Goal: Task Accomplishment & Management: Understand process/instructions

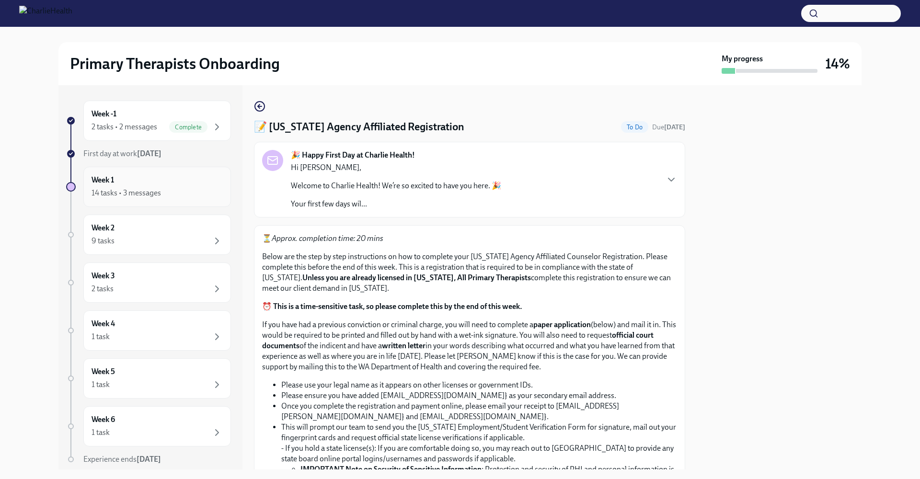
click at [144, 182] on div "Week 1 14 tasks • 3 messages" at bounding box center [156, 187] width 131 height 24
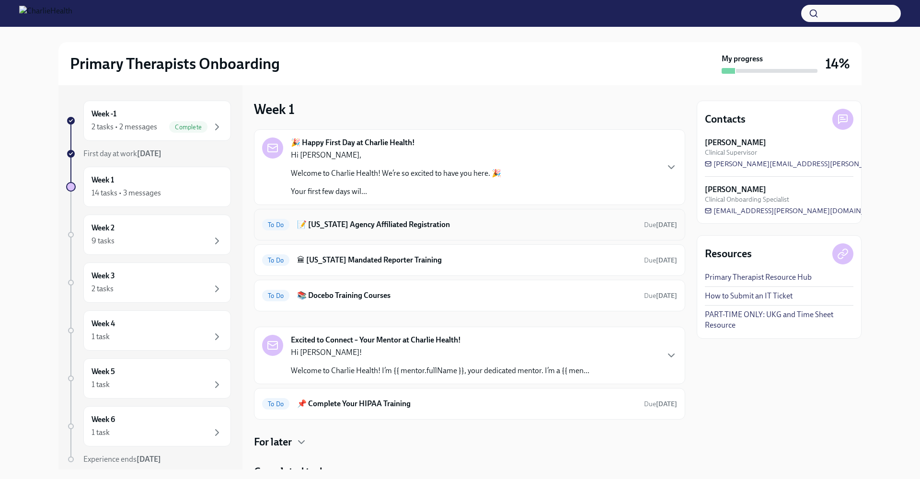
scroll to position [40, 0]
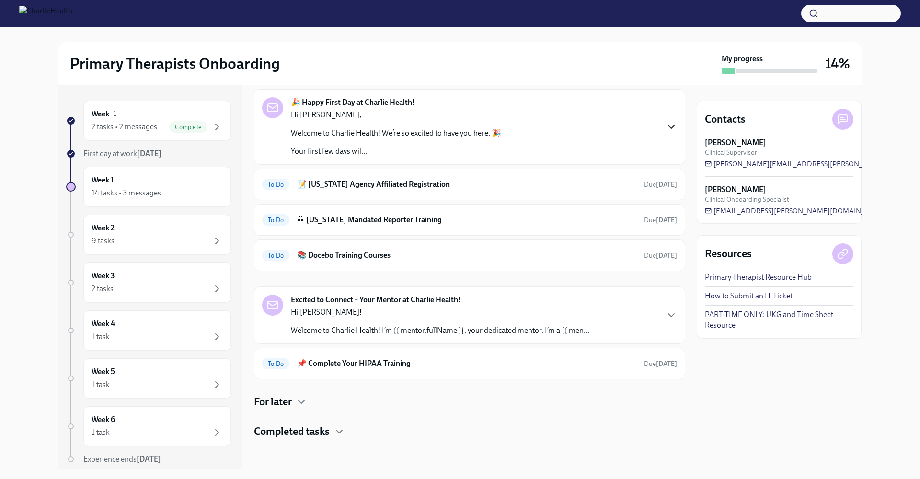
click at [666, 127] on icon "button" at bounding box center [670, 126] width 11 height 11
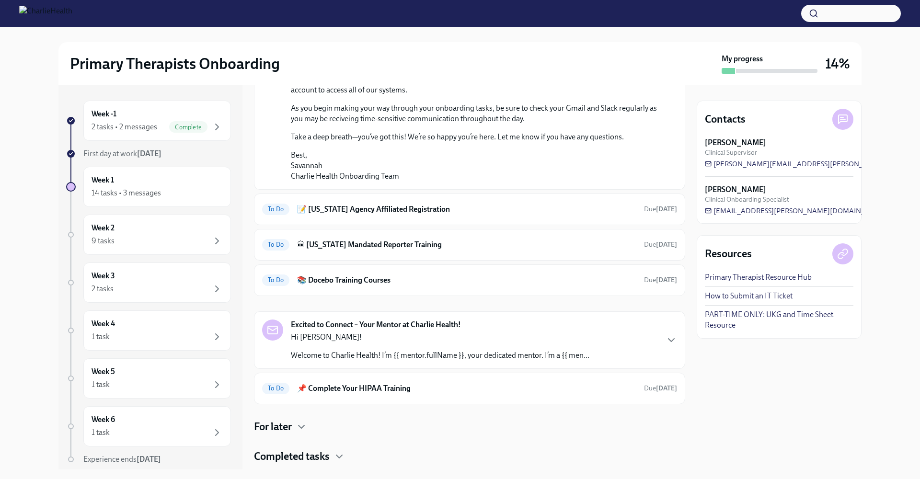
scroll to position [618, 0]
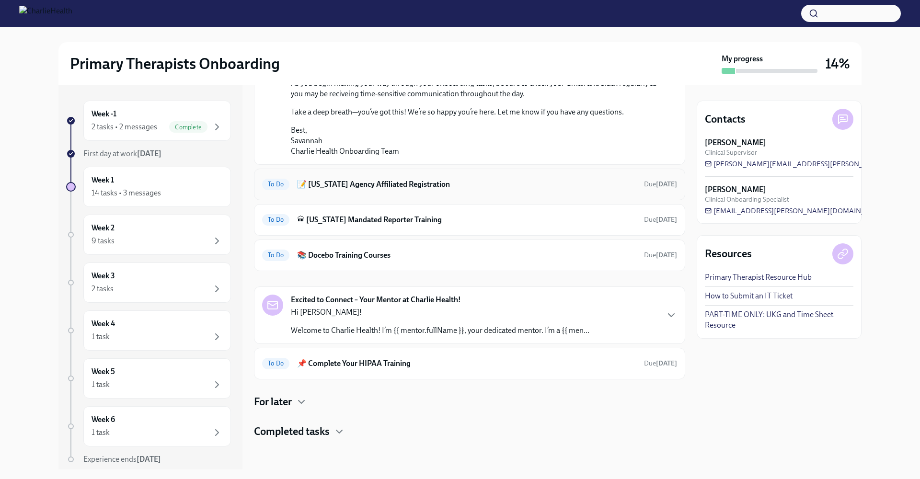
click at [427, 190] on h6 "📝 [US_STATE] Agency Affiliated Registration" at bounding box center [466, 184] width 339 height 11
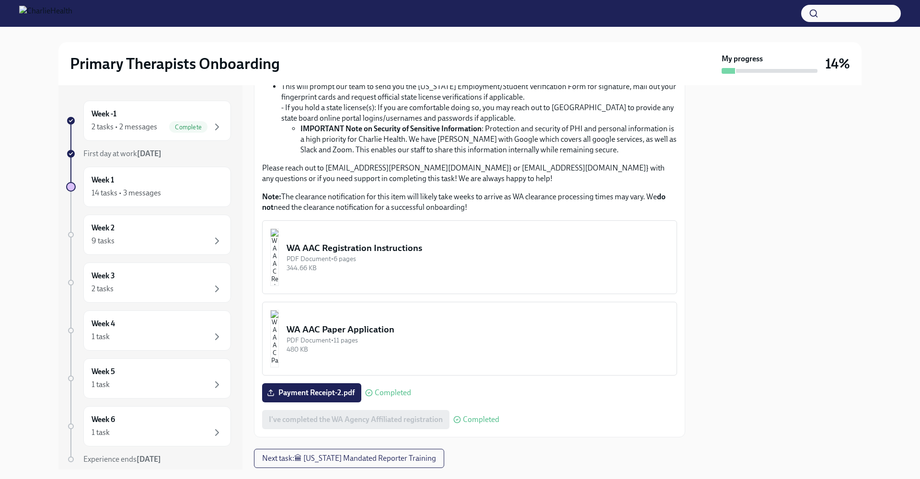
scroll to position [370, 0]
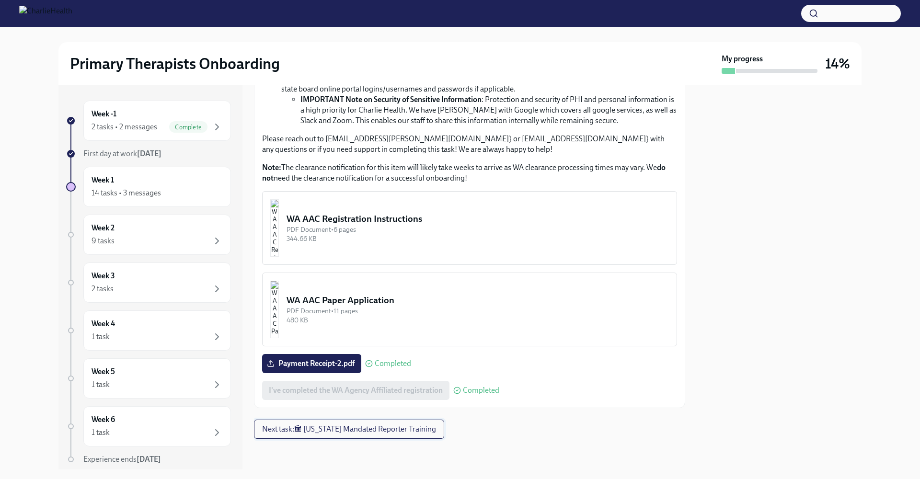
click at [385, 428] on span "Next task : 🏛 [US_STATE] Mandated Reporter Training" at bounding box center [349, 429] width 174 height 10
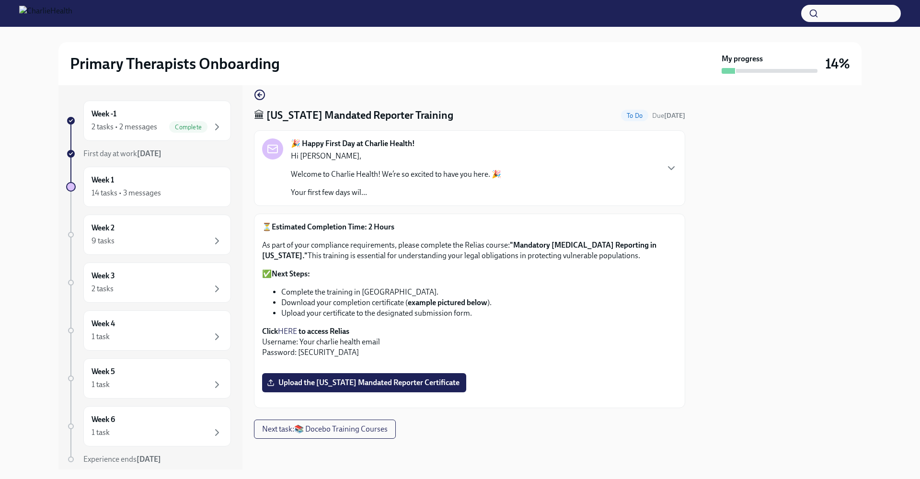
scroll to position [269, 0]
click at [277, 430] on span "Next task : 📚 Docebo Training Courses" at bounding box center [324, 429] width 125 height 10
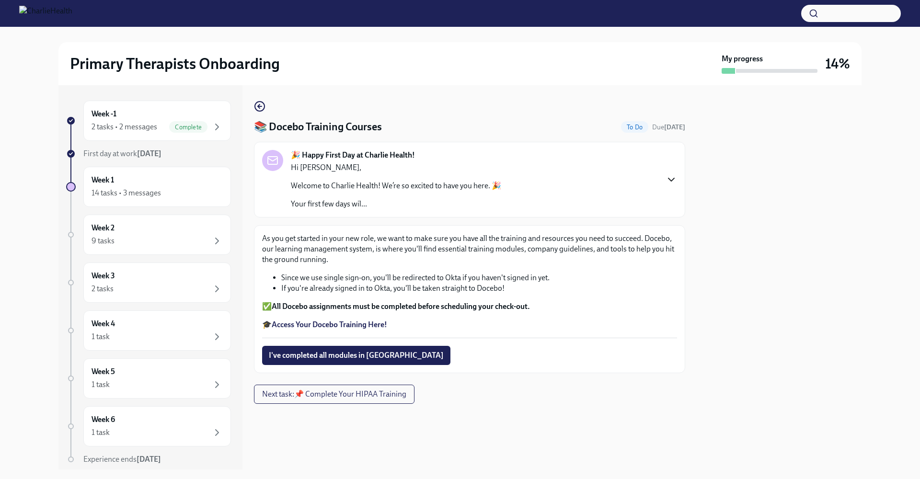
click at [669, 177] on icon "button" at bounding box center [670, 179] width 11 height 11
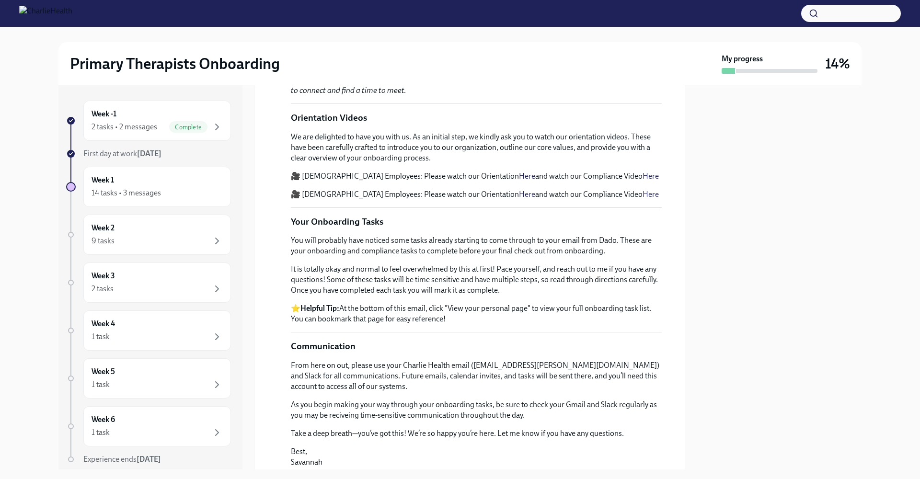
scroll to position [420, 0]
